Goal: Transaction & Acquisition: Obtain resource

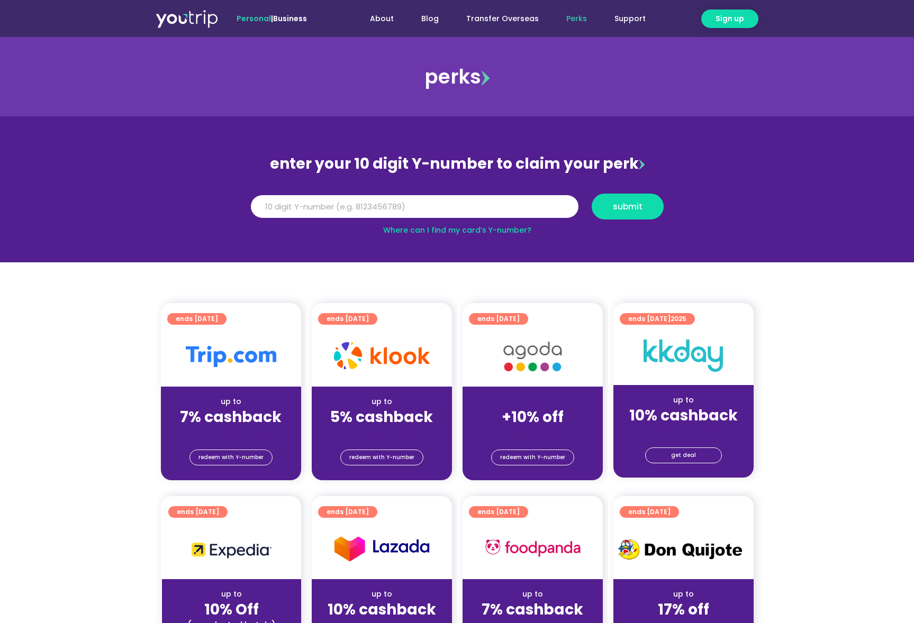
click at [791, 393] on section "ends 30 Sep 2025 up to 7% cashback (for stays only) redeem with Y-number ends 3…" at bounding box center [457, 398] width 914 height 190
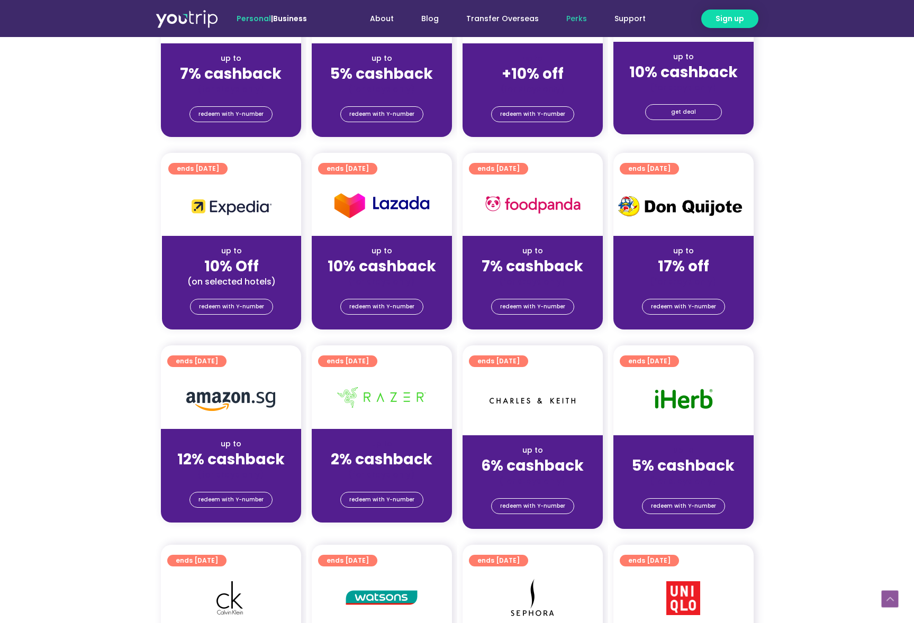
scroll to position [261, 0]
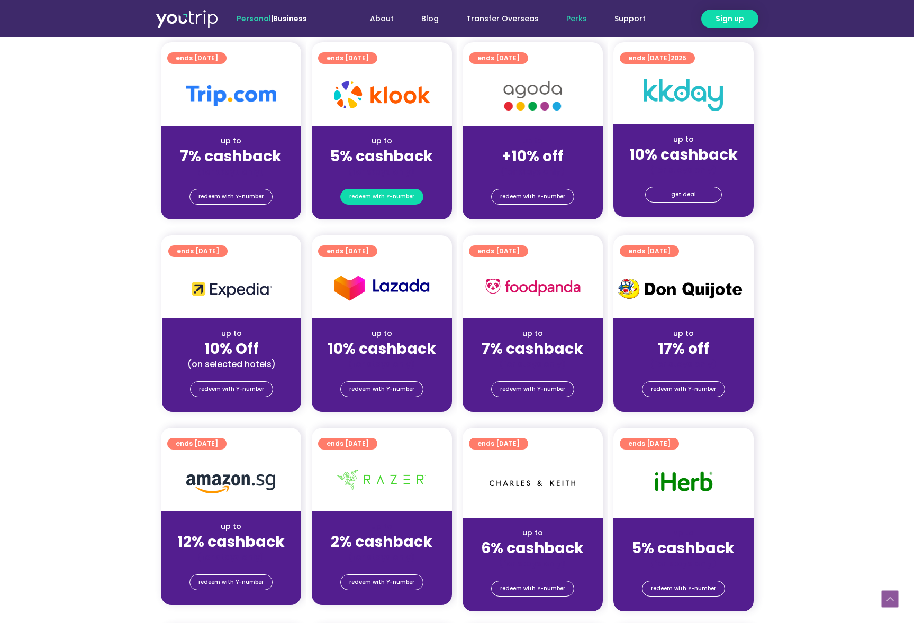
click at [383, 198] on span "redeem with Y-number" at bounding box center [381, 196] width 65 height 15
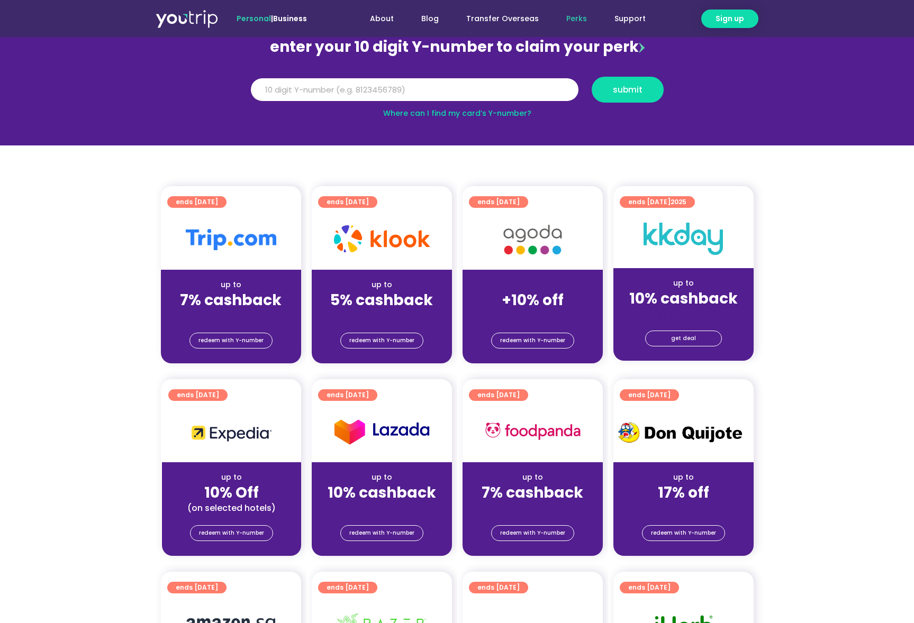
scroll to position [116, 0]
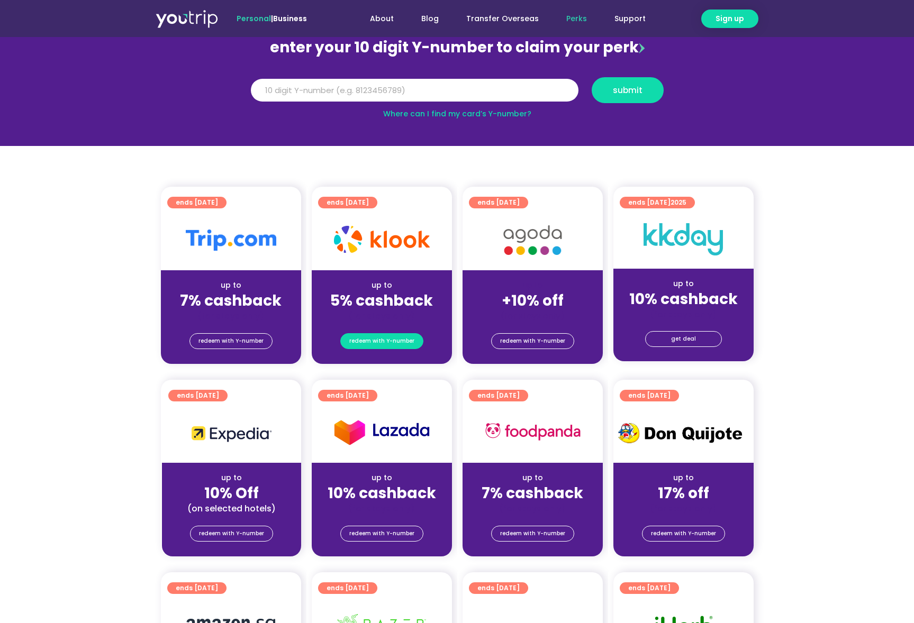
click at [375, 341] on span "redeem with Y-number" at bounding box center [381, 341] width 65 height 15
click at [322, 92] on input "Y Number" at bounding box center [415, 90] width 328 height 23
click at [348, 92] on input "Y Number" at bounding box center [415, 90] width 328 height 23
click at [458, 113] on link "Where can I find my card’s Y-number?" at bounding box center [457, 113] width 148 height 11
click at [325, 93] on input "Y Number" at bounding box center [415, 90] width 328 height 23
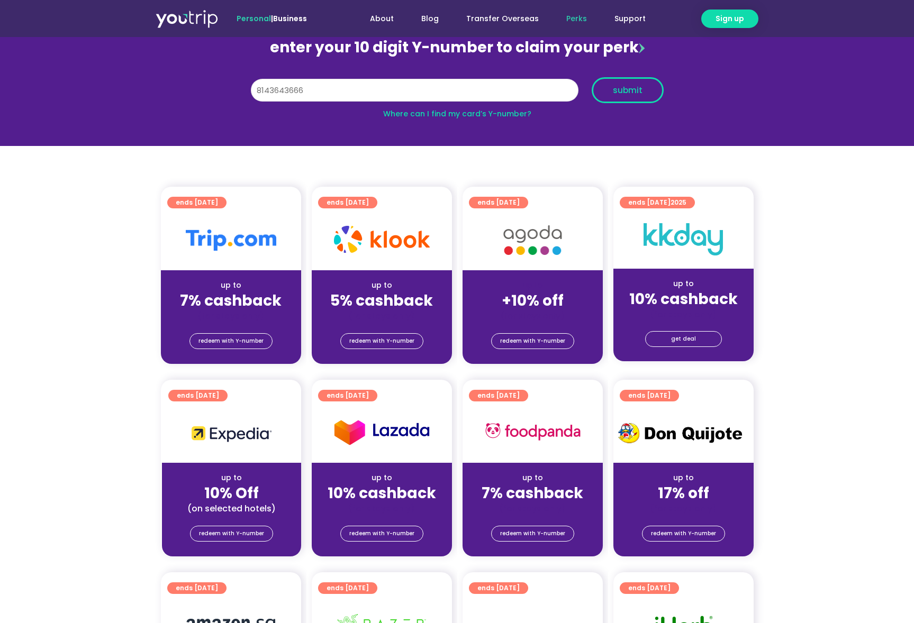
type input "8143643666"
click at [611, 93] on span "submit" at bounding box center [628, 90] width 54 height 8
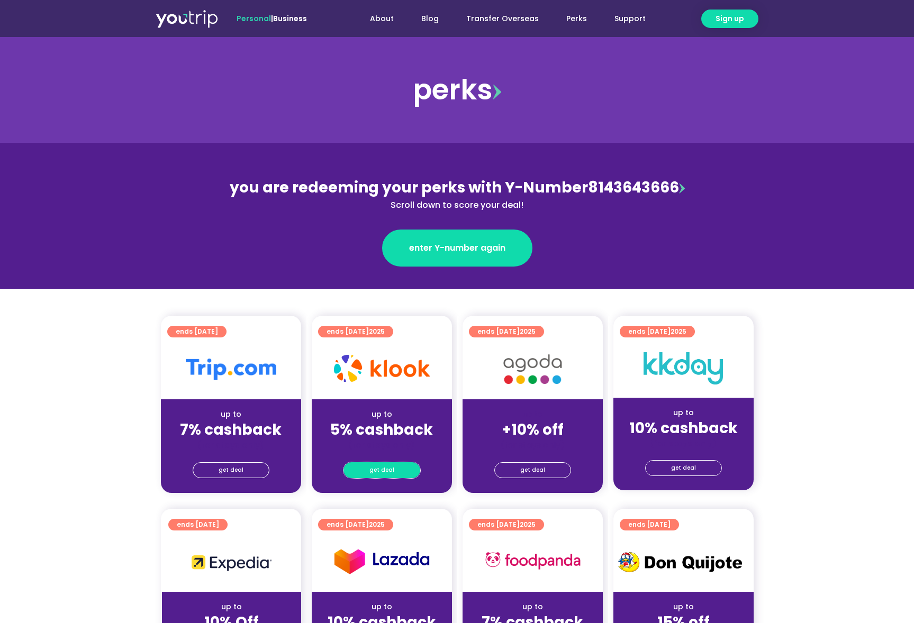
click at [385, 470] on span "get deal" at bounding box center [381, 470] width 25 height 15
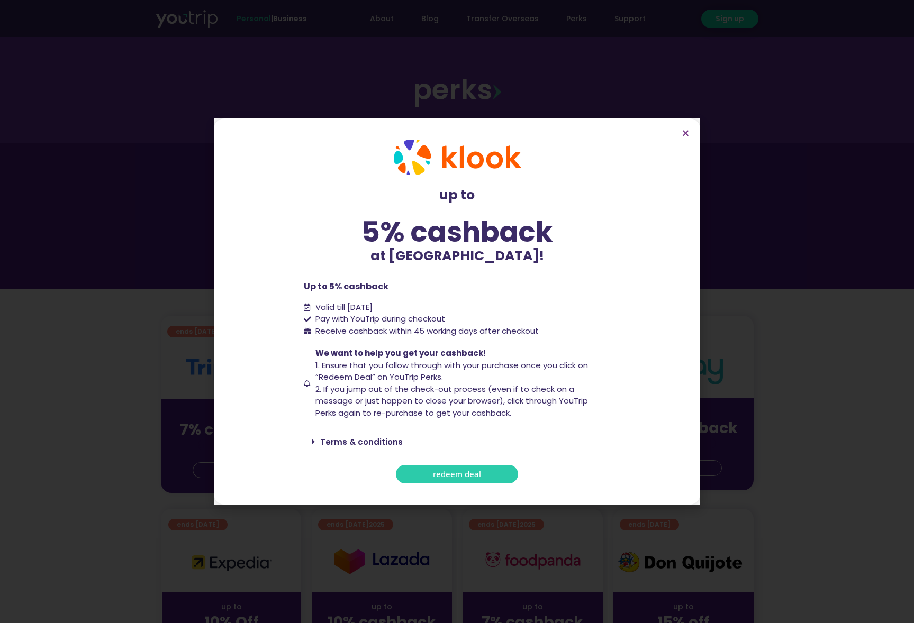
click at [422, 383] on span "1. Ensure that you follow through with your purchase once you click on “Redeem …" at bounding box center [451, 371] width 273 height 23
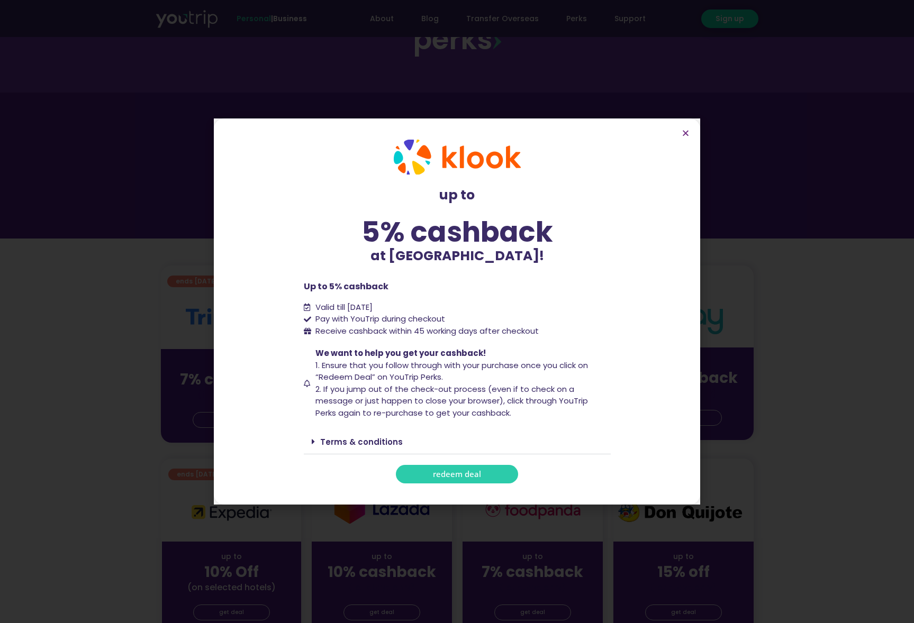
scroll to position [58, 0]
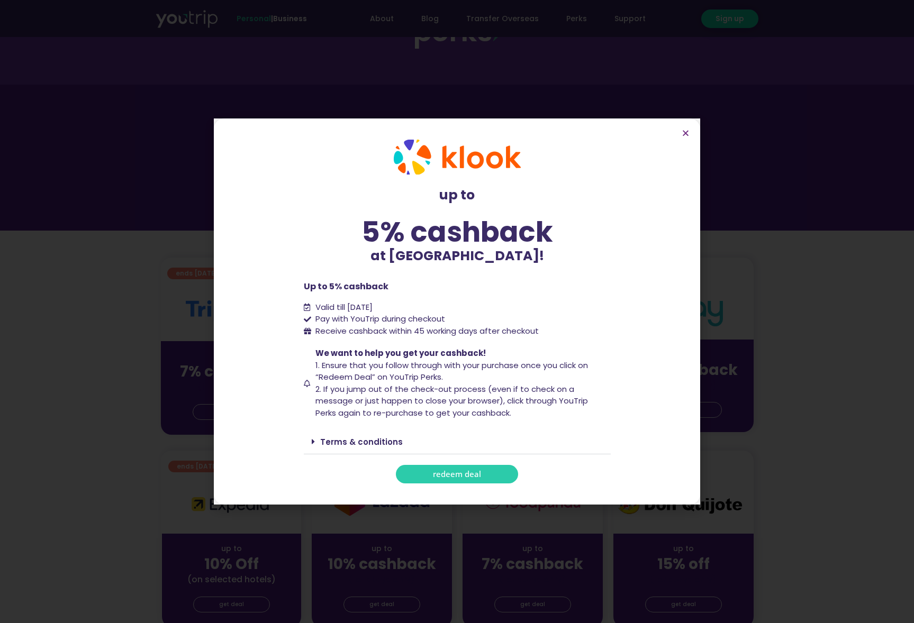
click at [353, 441] on link "Terms & conditions" at bounding box center [361, 442] width 83 height 11
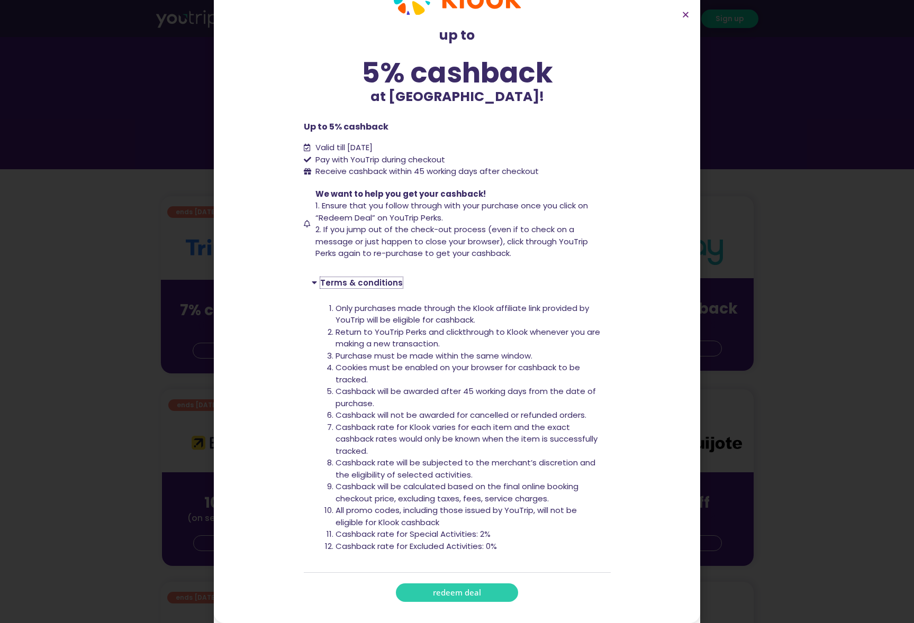
scroll to position [120, 0]
click at [473, 596] on span "redeem deal" at bounding box center [457, 593] width 48 height 8
